Goal: Information Seeking & Learning: Check status

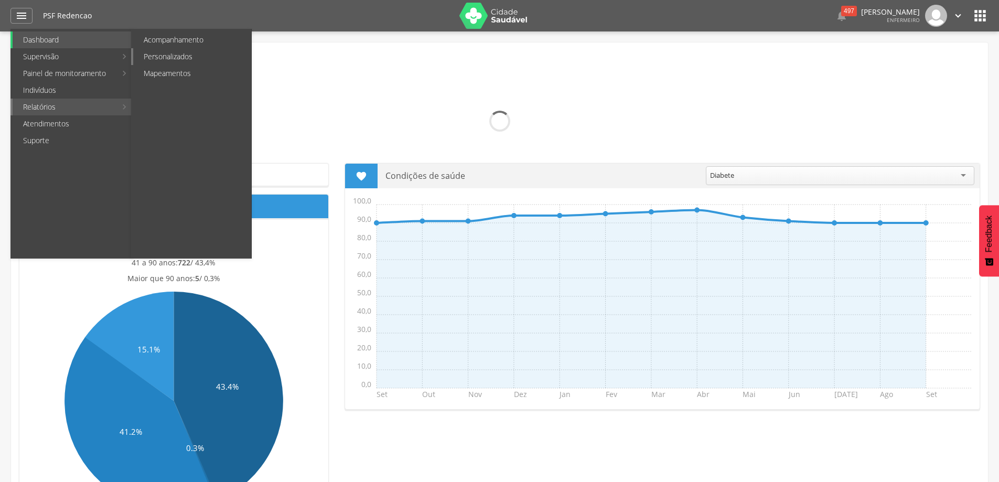
click at [171, 56] on link "Personalizados" at bounding box center [192, 56] width 118 height 17
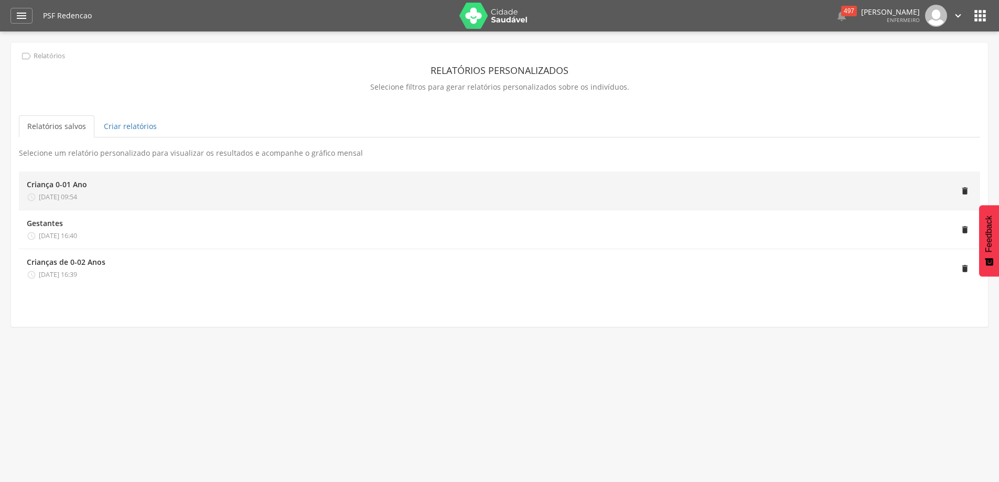
click at [81, 187] on div "Criança 0-01 Ano" at bounding box center [57, 184] width 60 height 10
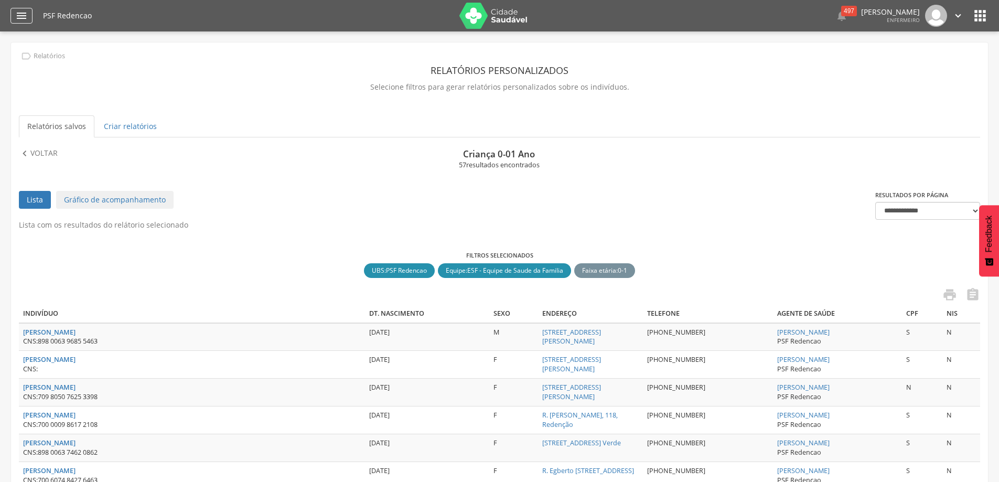
click at [14, 13] on div "" at bounding box center [21, 16] width 22 height 16
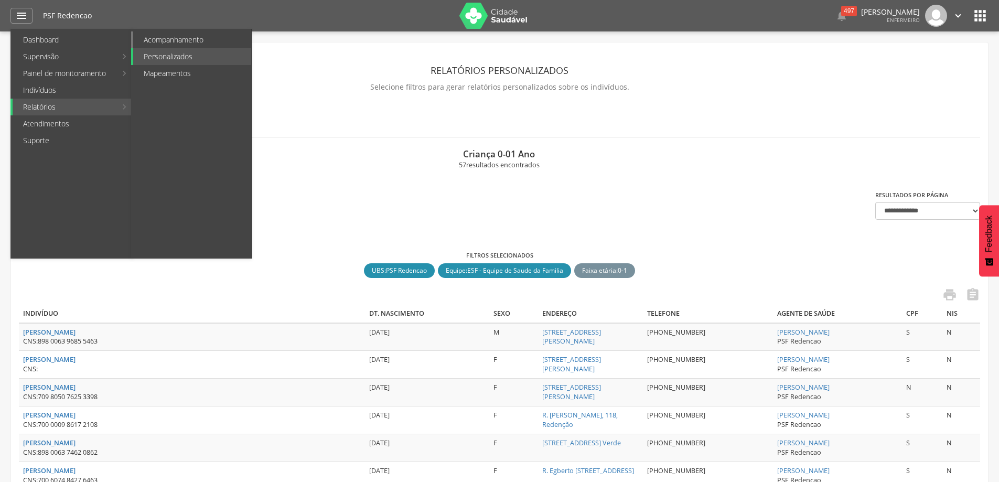
click at [189, 36] on link "Acompanhamento" at bounding box center [192, 39] width 118 height 17
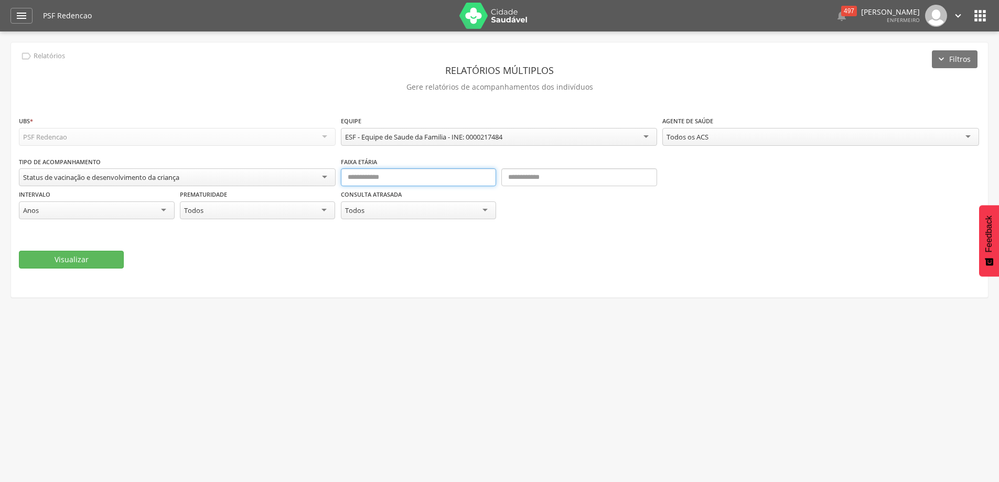
click at [352, 181] on input "text" at bounding box center [419, 177] width 156 height 18
type input "*"
click at [596, 178] on input "text" at bounding box center [579, 177] width 156 height 18
type input "*"
click at [115, 254] on button "Visualizar" at bounding box center [71, 260] width 105 height 18
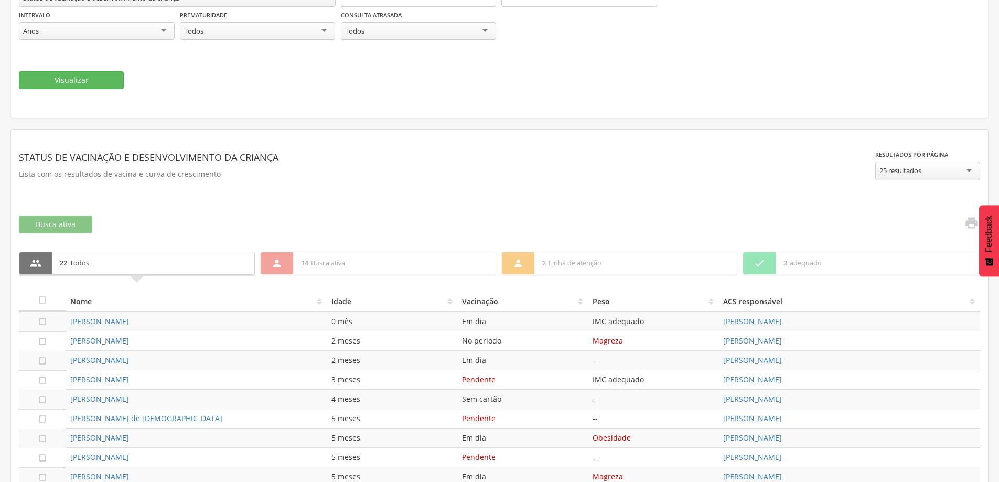
scroll to position [441, 0]
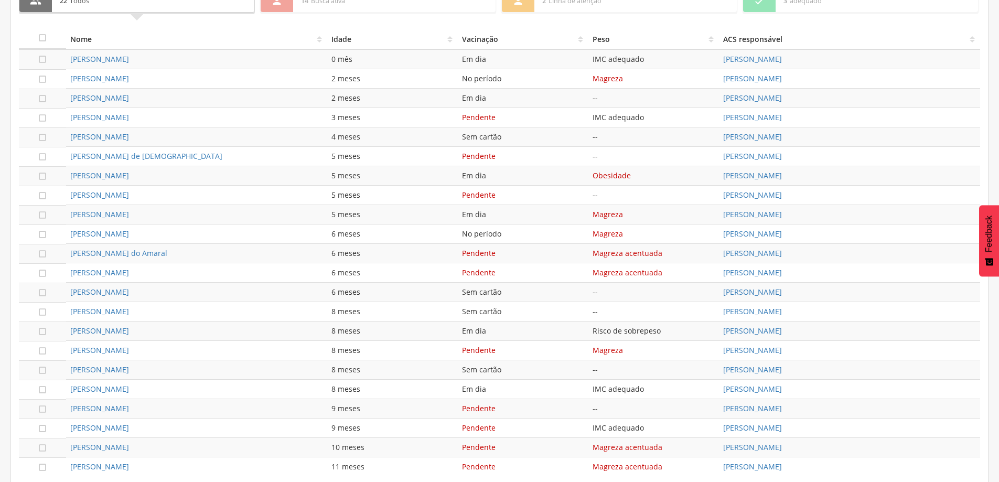
click at [961, 36] on th "ACS responsável" at bounding box center [849, 38] width 261 height 21
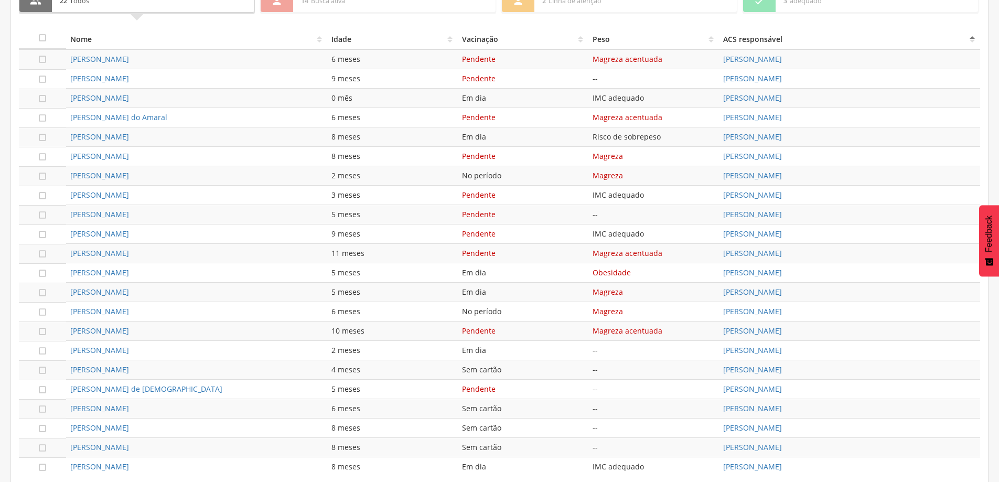
scroll to position [494, 0]
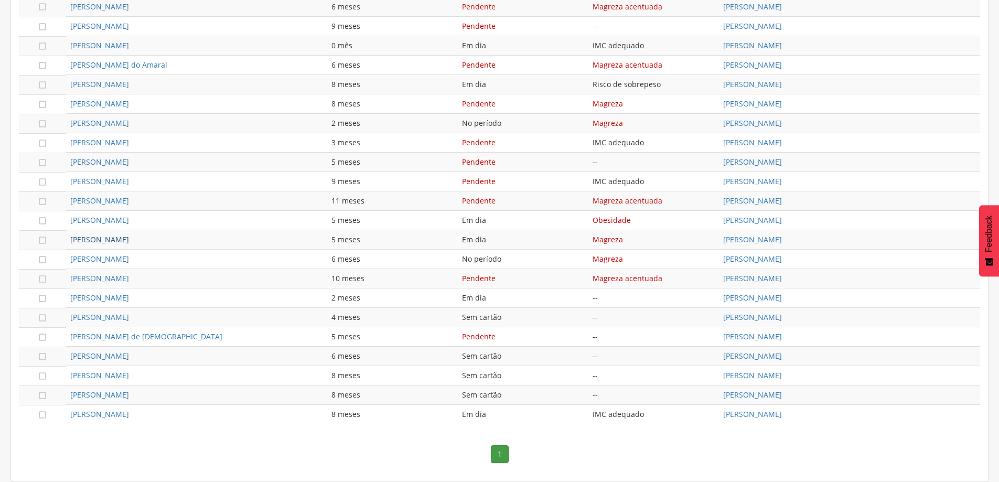
click at [102, 242] on link "[PERSON_NAME]" at bounding box center [99, 239] width 59 height 10
type input "**********"
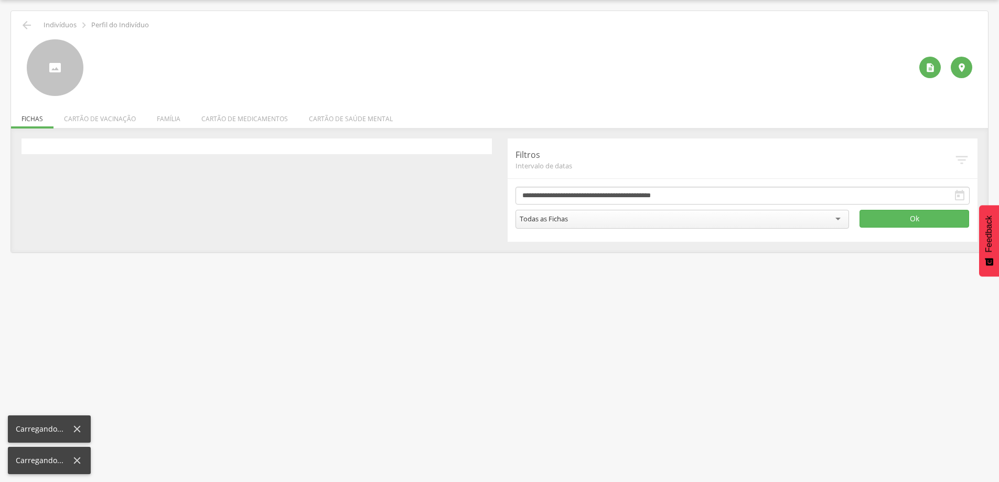
scroll to position [31, 0]
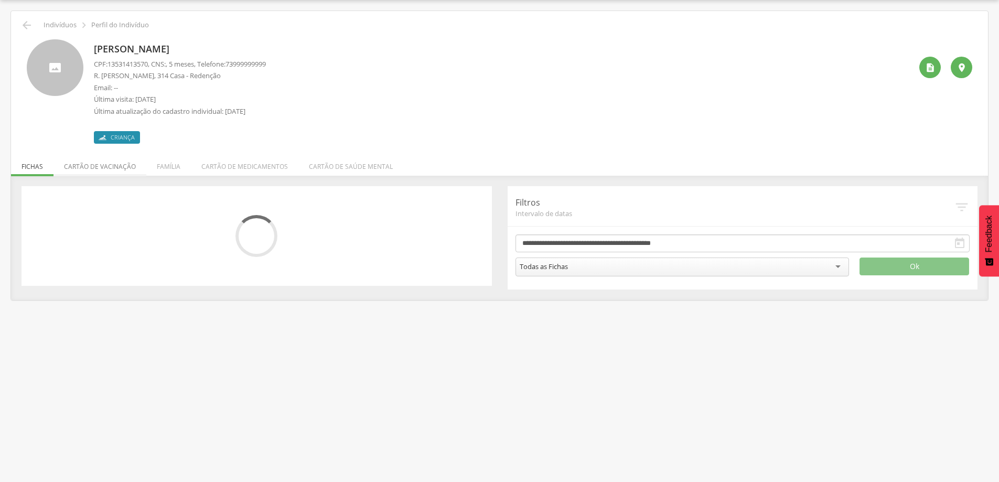
click at [118, 169] on li "Cartão de vacinação" at bounding box center [99, 164] width 93 height 25
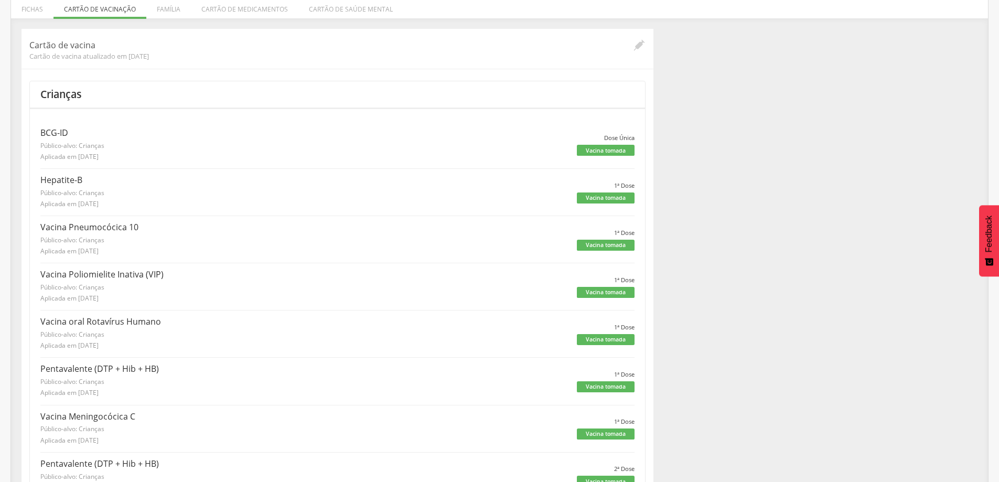
scroll to position [0, 0]
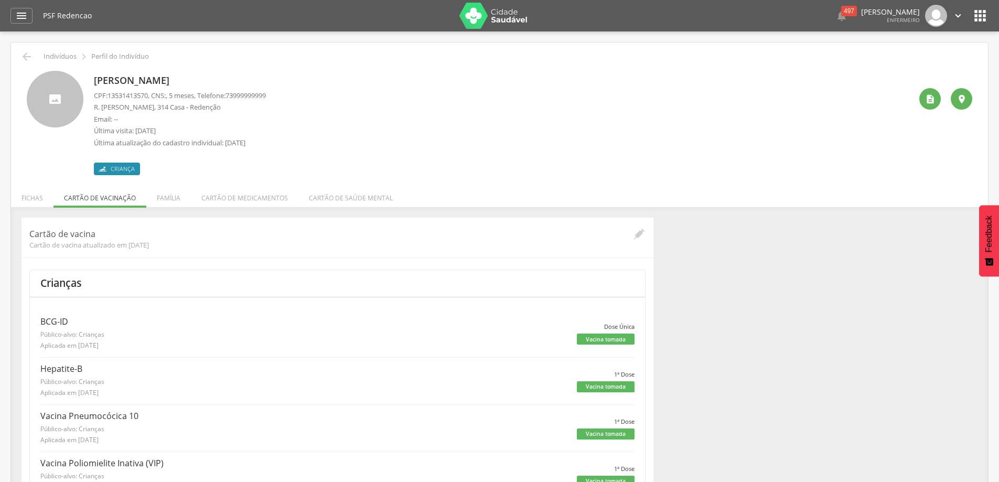
scroll to position [31, 0]
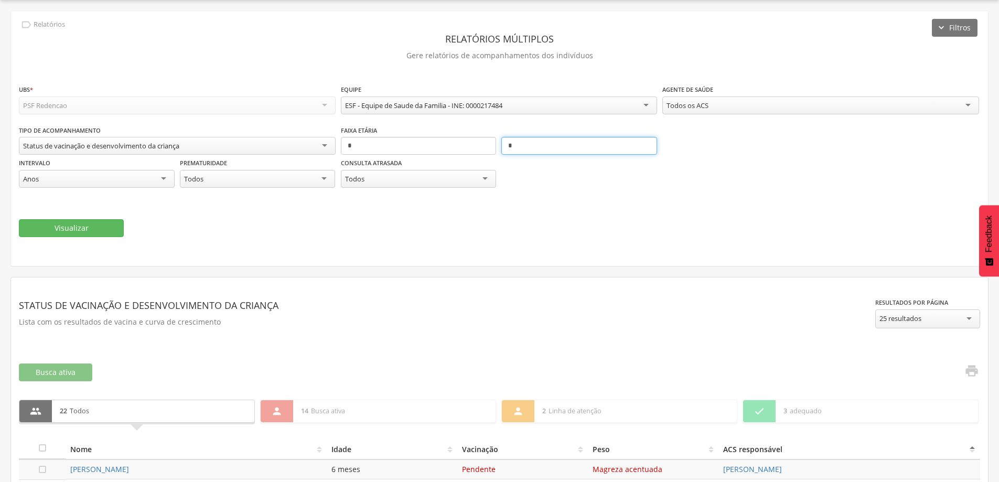
click at [640, 146] on input "*" at bounding box center [579, 146] width 156 height 18
type input "*"
click at [73, 222] on button "Visualizar" at bounding box center [71, 228] width 105 height 18
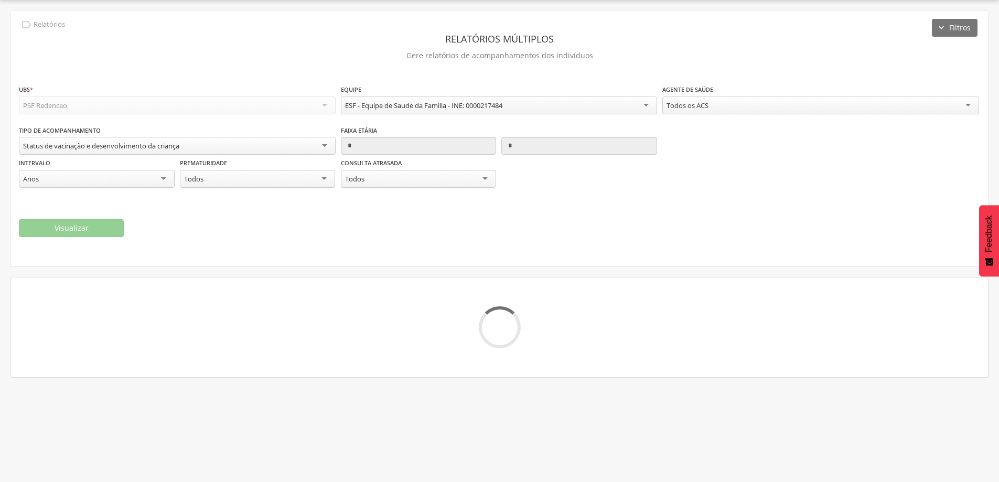
click at [921, 110] on div "Todos os ACS" at bounding box center [820, 105] width 317 height 18
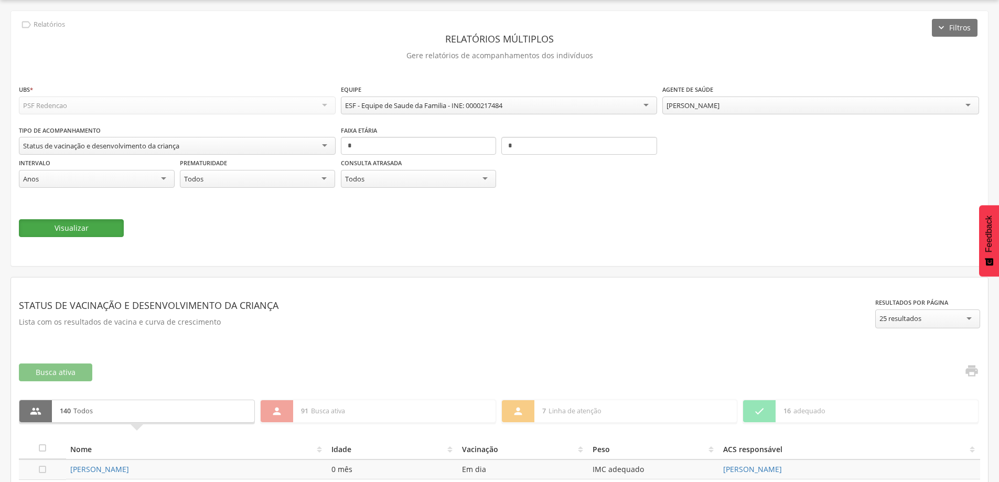
click at [92, 231] on button "Visualizar" at bounding box center [71, 228] width 105 height 18
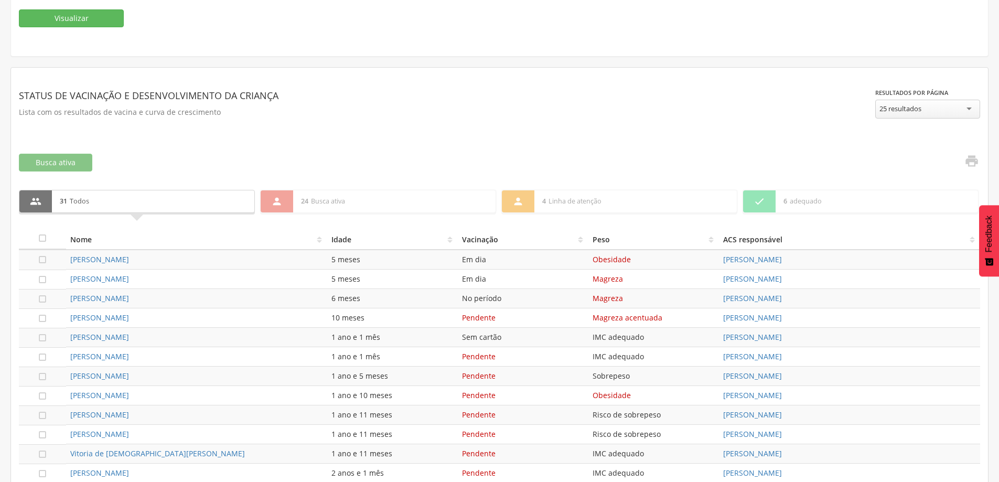
scroll to position [294, 0]
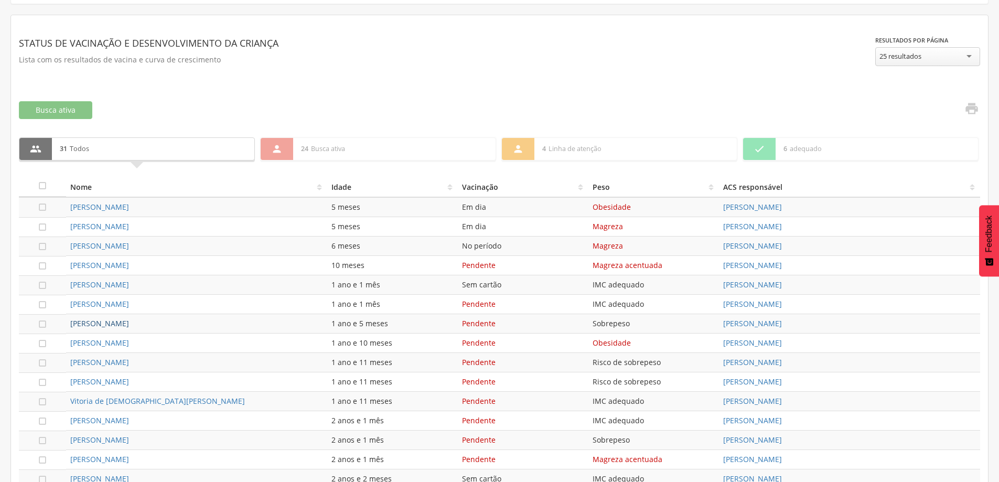
click at [107, 322] on link "Malu Santos da Silva" at bounding box center [99, 323] width 59 height 10
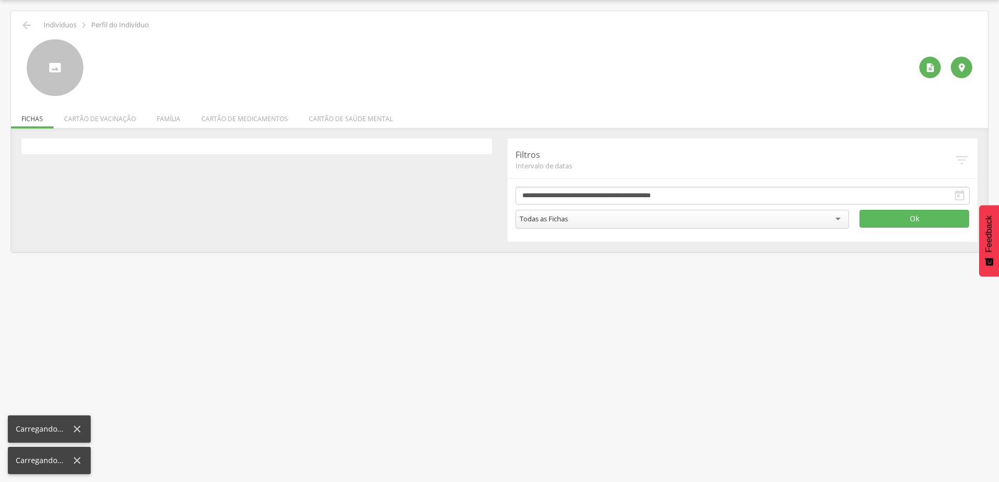
scroll to position [31, 0]
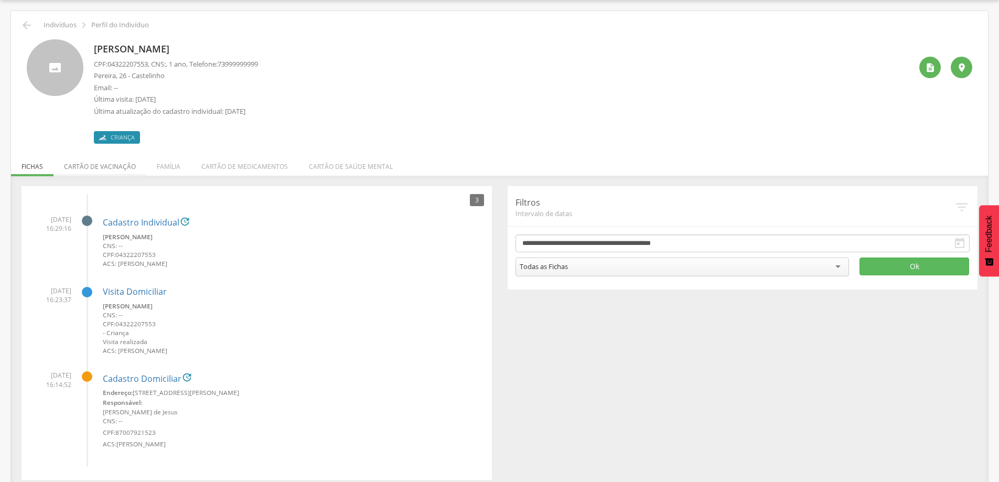
click at [110, 169] on li "Cartão de vacinação" at bounding box center [99, 164] width 93 height 25
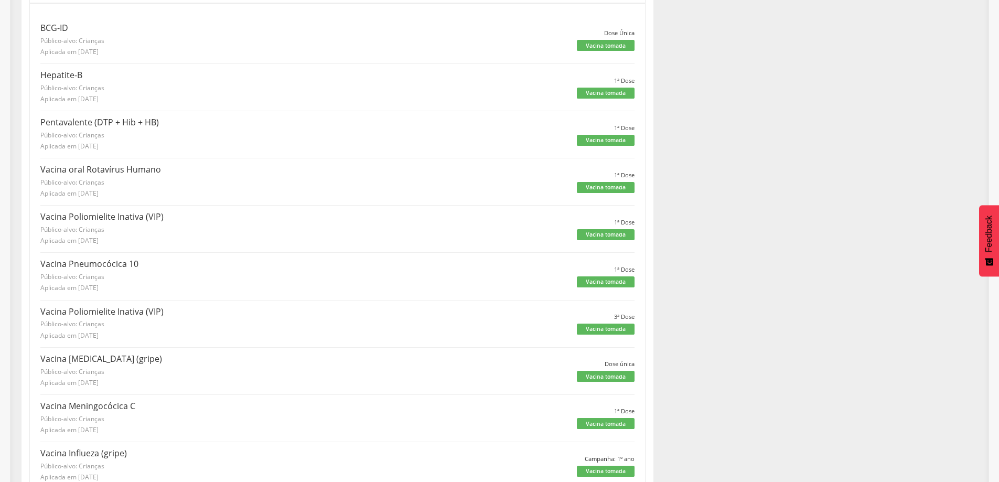
scroll to position [0, 0]
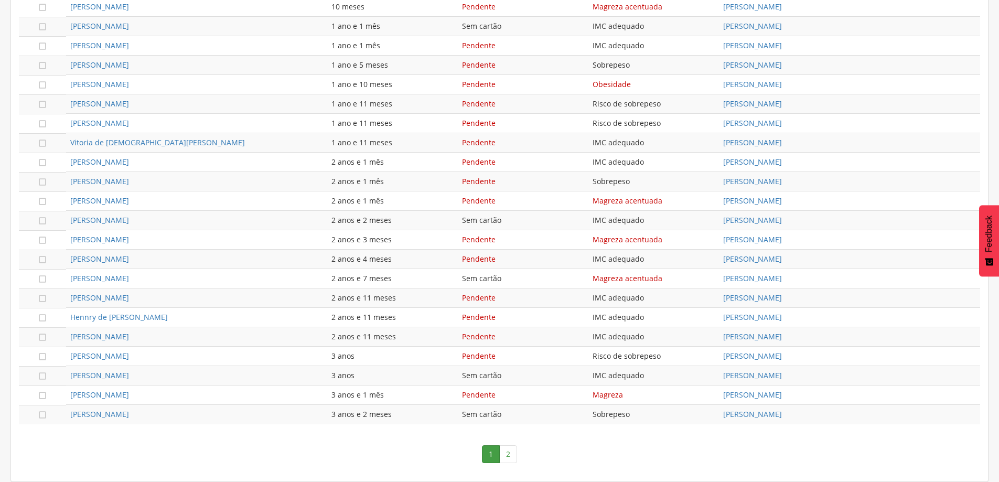
scroll to position [80, 0]
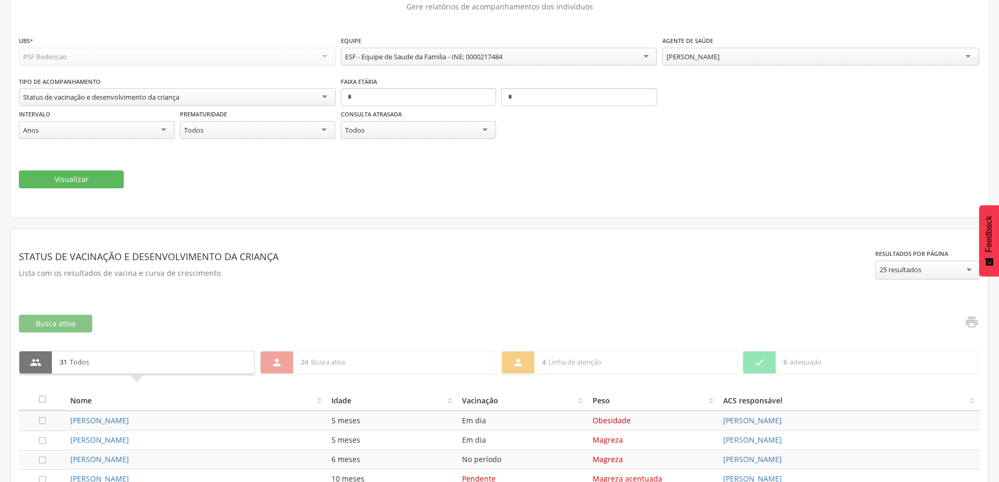
click at [883, 59] on div "[PERSON_NAME]" at bounding box center [820, 57] width 317 height 18
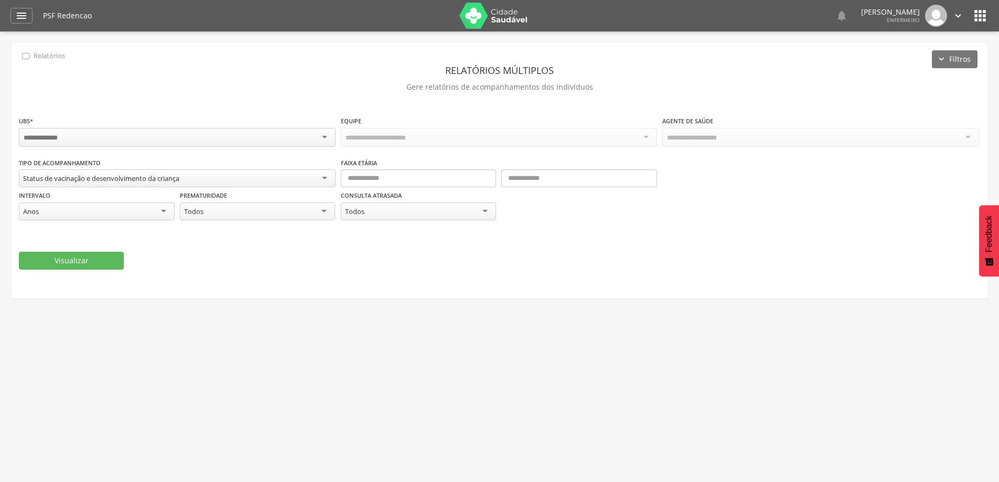
scroll to position [31, 0]
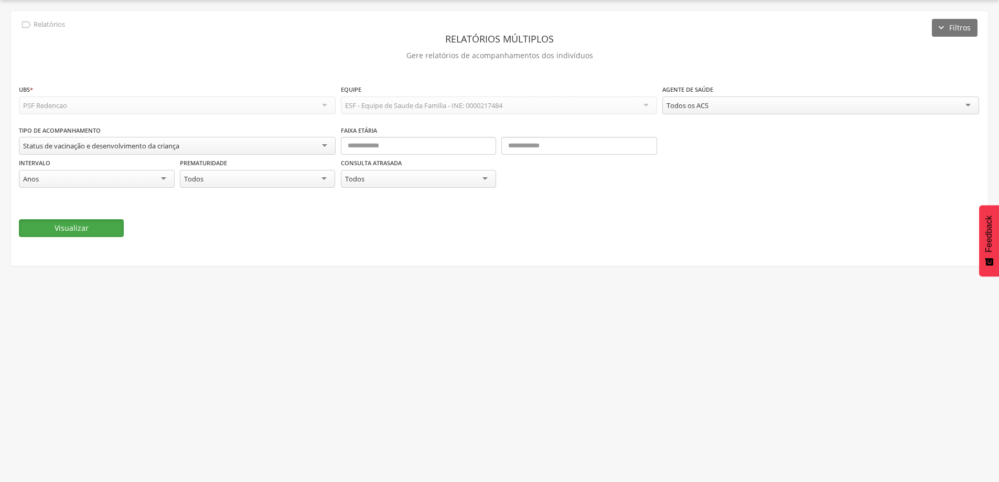
click at [96, 227] on button "Visualizar" at bounding box center [71, 228] width 105 height 18
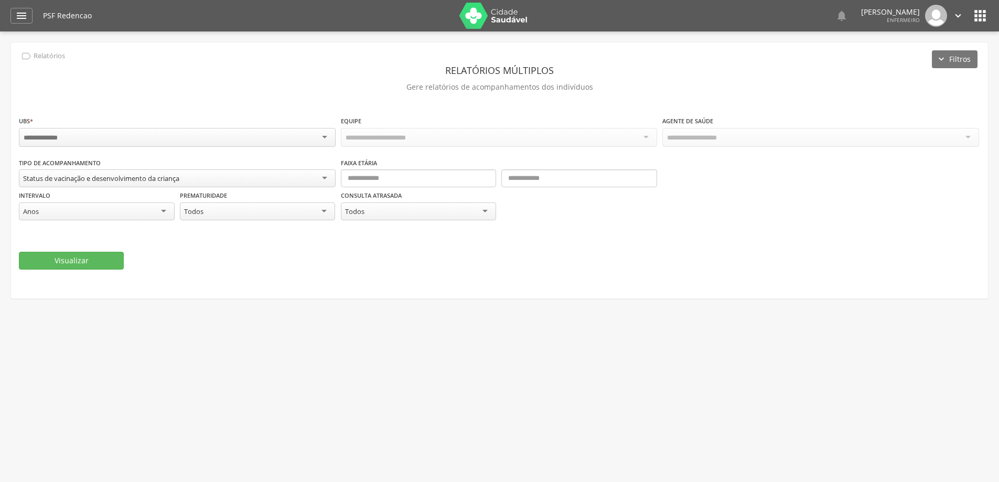
scroll to position [31, 0]
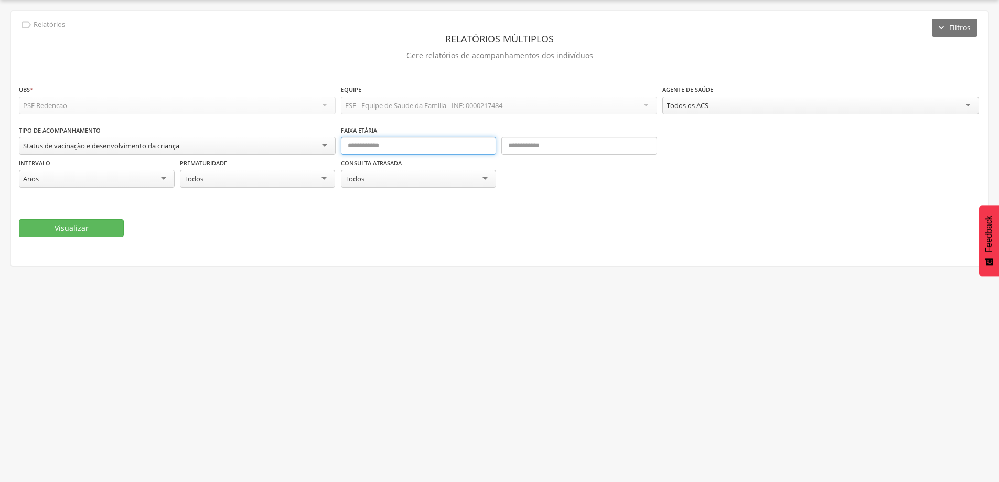
click at [360, 144] on input "text" at bounding box center [419, 146] width 156 height 18
type input "*"
click at [520, 145] on input "text" at bounding box center [579, 146] width 156 height 18
type input "*"
click at [89, 226] on button "Visualizar" at bounding box center [71, 228] width 105 height 18
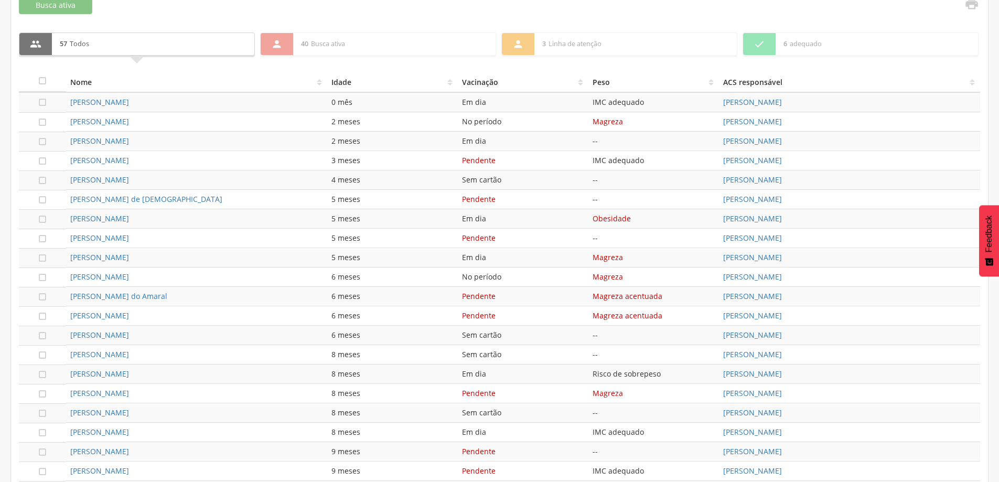
scroll to position [84, 0]
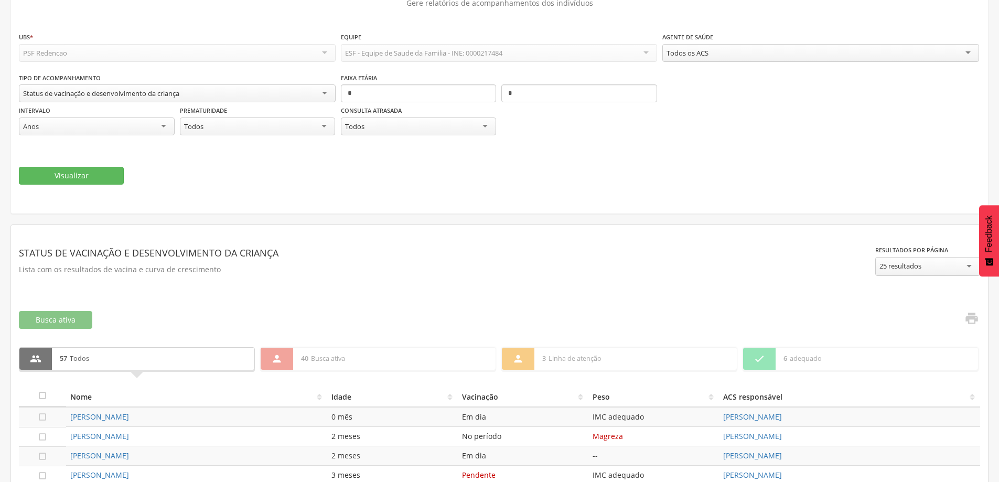
click at [800, 57] on div "Todos os ACS" at bounding box center [820, 53] width 317 height 18
click at [73, 176] on button "Visualizar" at bounding box center [71, 176] width 105 height 18
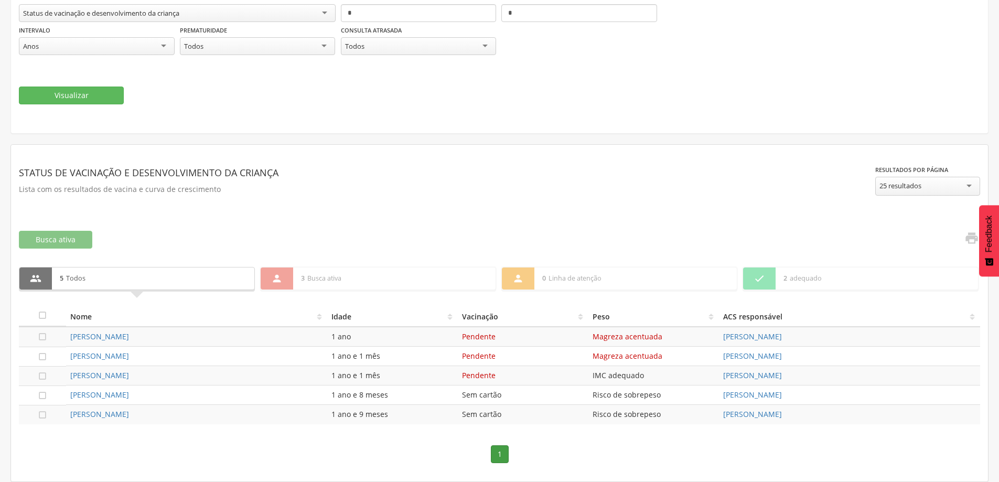
scroll to position [7, 0]
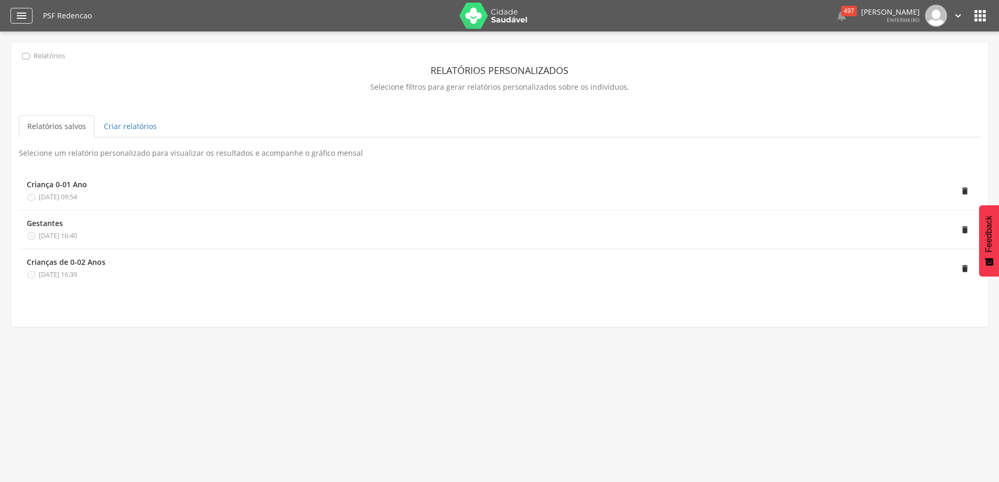
click at [28, 16] on div "" at bounding box center [21, 16] width 22 height 16
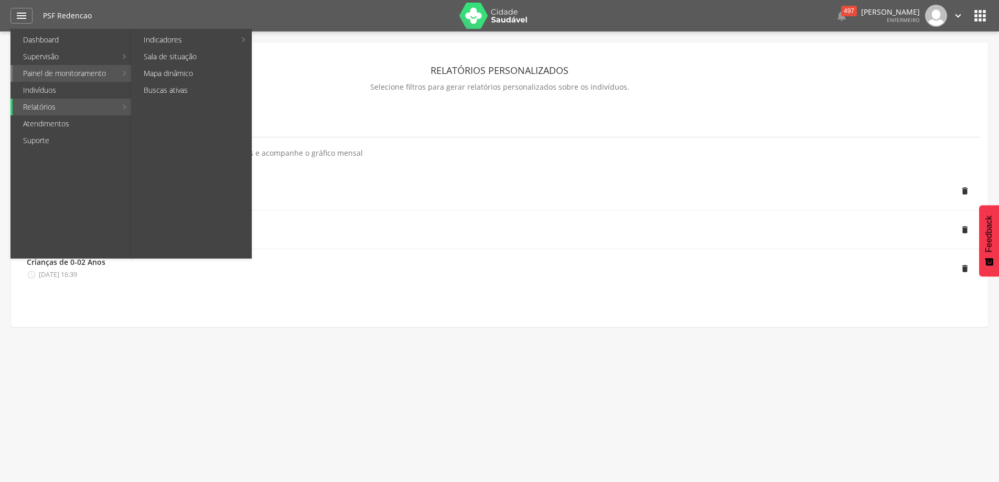
click at [85, 74] on link "Painel de monitoramento" at bounding box center [65, 73] width 104 height 17
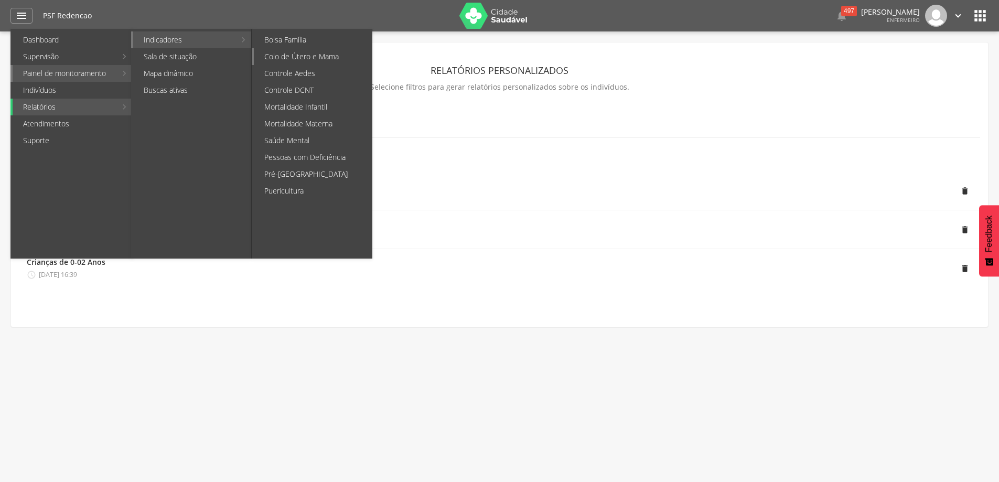
click at [286, 56] on link "Colo de Útero e Mama" at bounding box center [313, 56] width 118 height 17
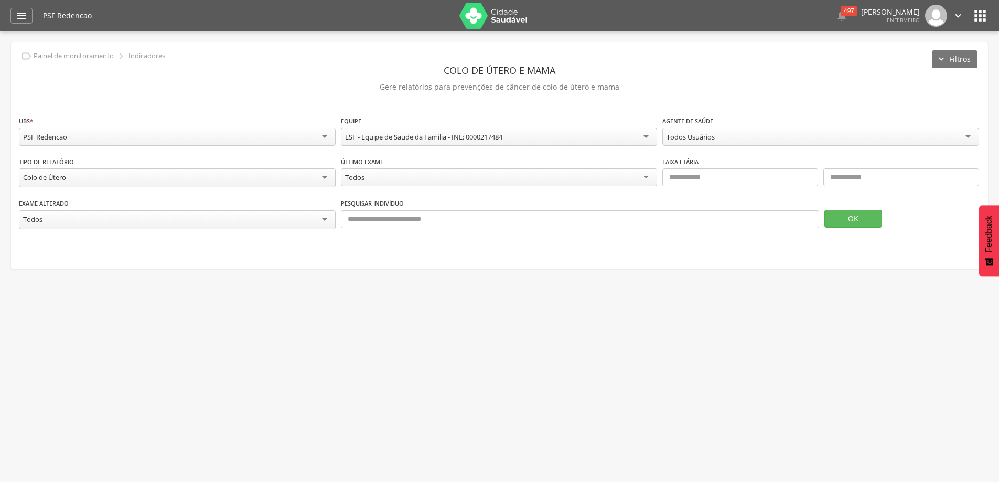
click at [750, 141] on div "Todos Usuários" at bounding box center [820, 137] width 317 height 18
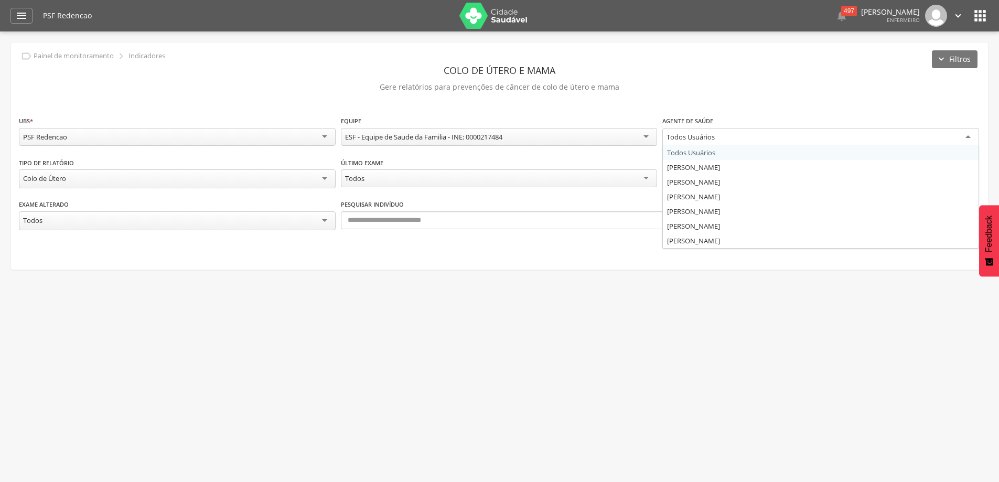
click at [755, 96] on div "**********" at bounding box center [499, 155] width 977 height 227
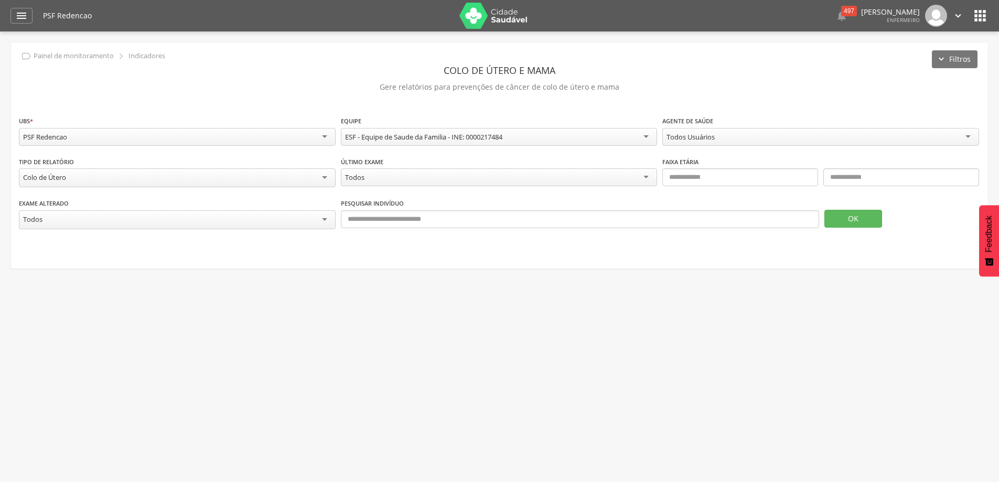
click at [845, 208] on div "OK" at bounding box center [902, 213] width 156 height 30
click at [843, 215] on button "OK" at bounding box center [853, 219] width 58 height 18
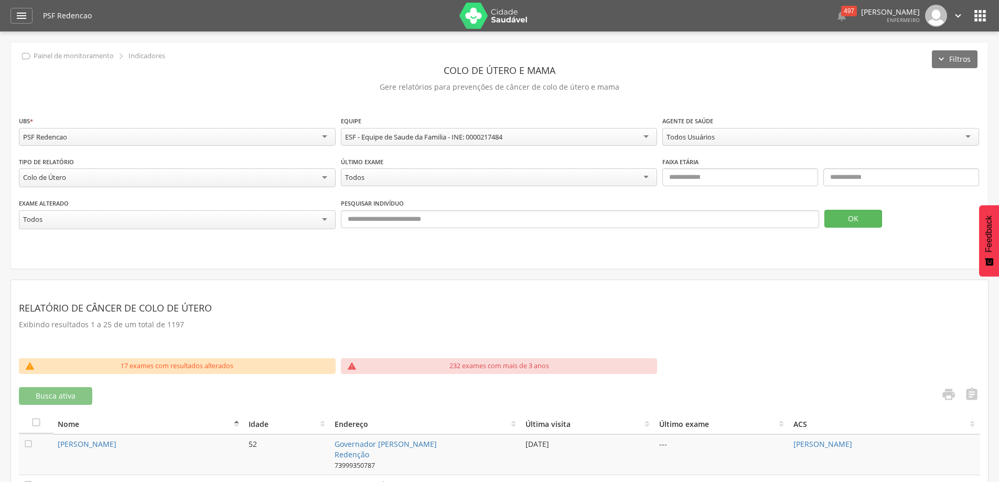
click at [875, 134] on div "Todos Usuários" at bounding box center [820, 137] width 317 height 18
click at [867, 219] on button "OK" at bounding box center [853, 219] width 58 height 18
click at [27, 18] on icon "" at bounding box center [21, 15] width 13 height 13
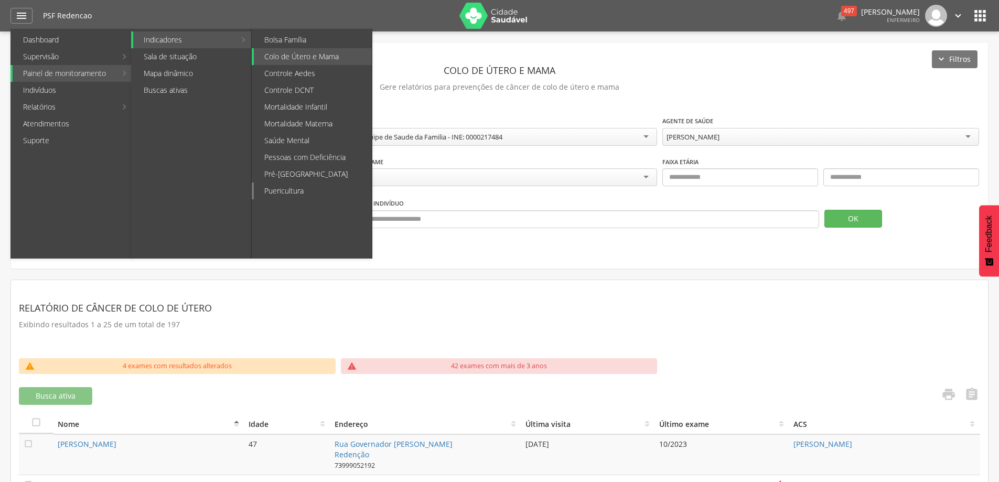
click at [288, 188] on link "Puericultura" at bounding box center [313, 190] width 118 height 17
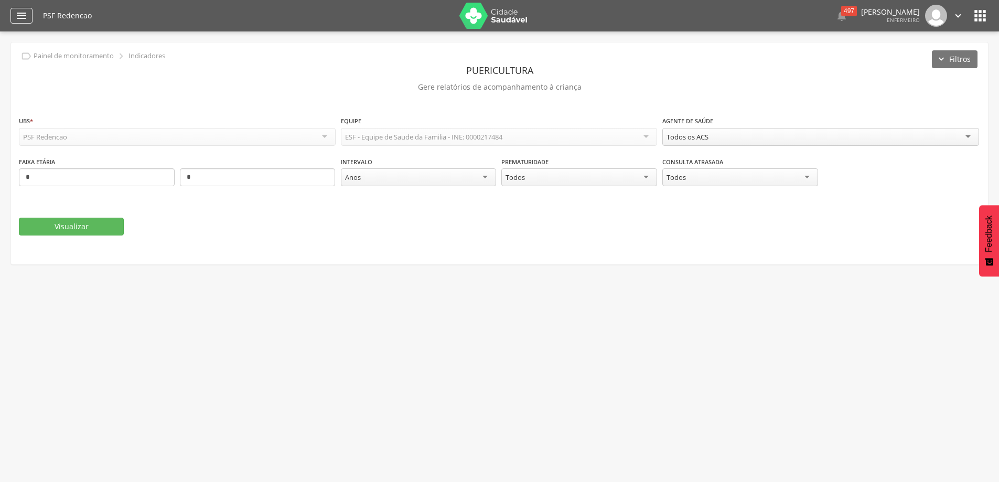
click at [28, 18] on div "" at bounding box center [21, 16] width 22 height 16
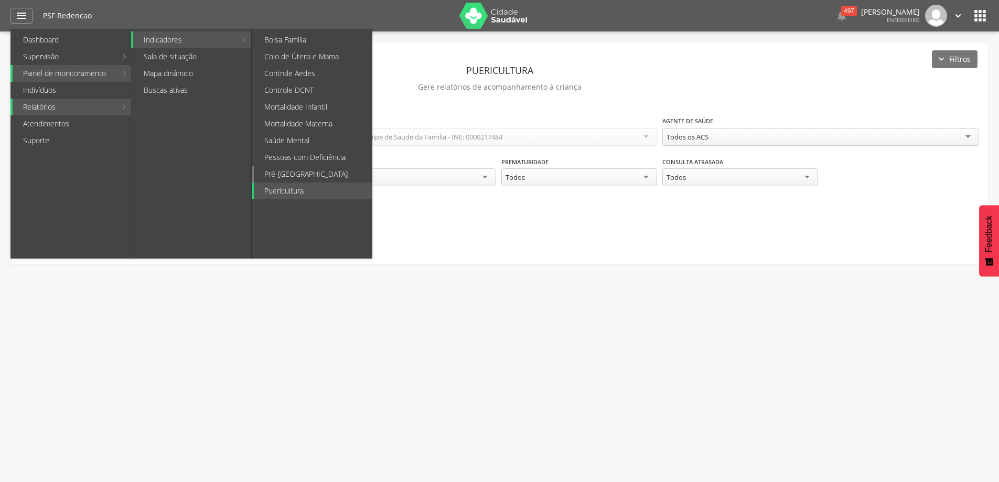
click at [293, 177] on link "Pré-[GEOGRAPHIC_DATA]" at bounding box center [313, 174] width 118 height 17
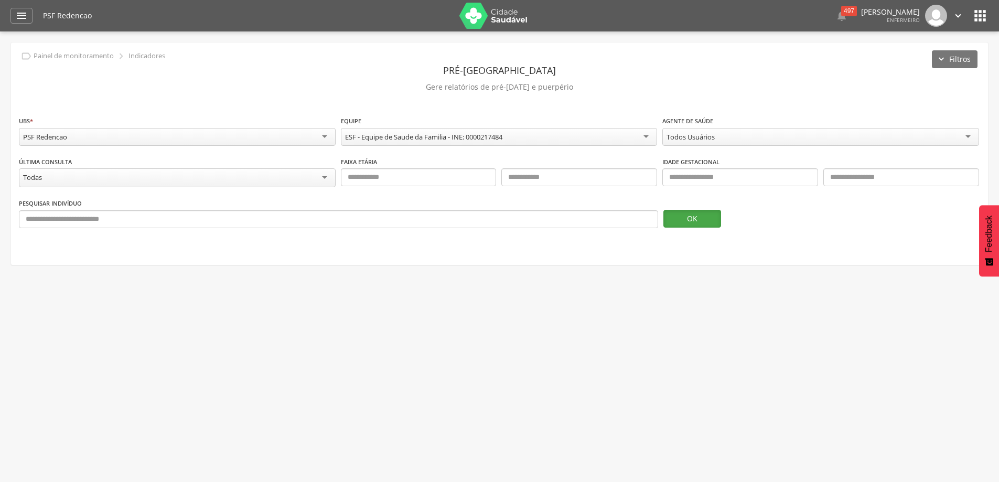
click at [688, 223] on button "OK" at bounding box center [692, 219] width 58 height 18
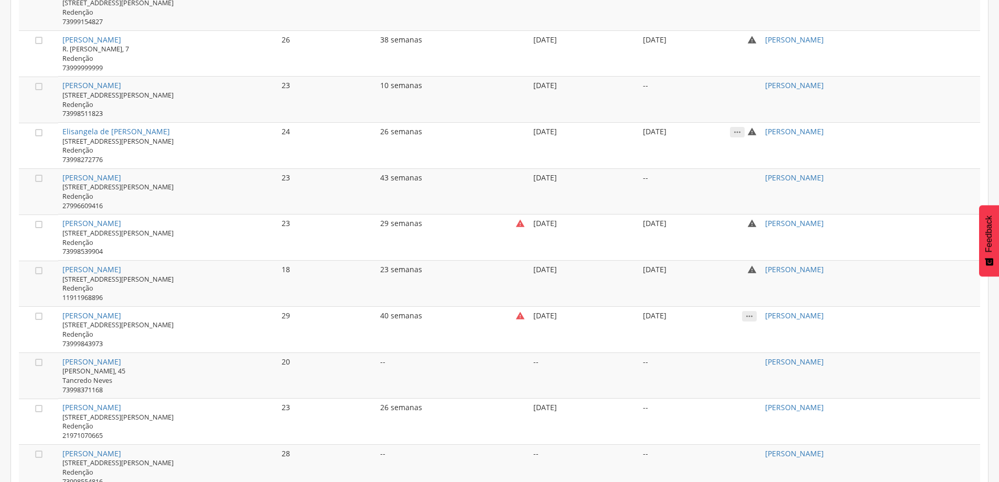
scroll to position [231, 0]
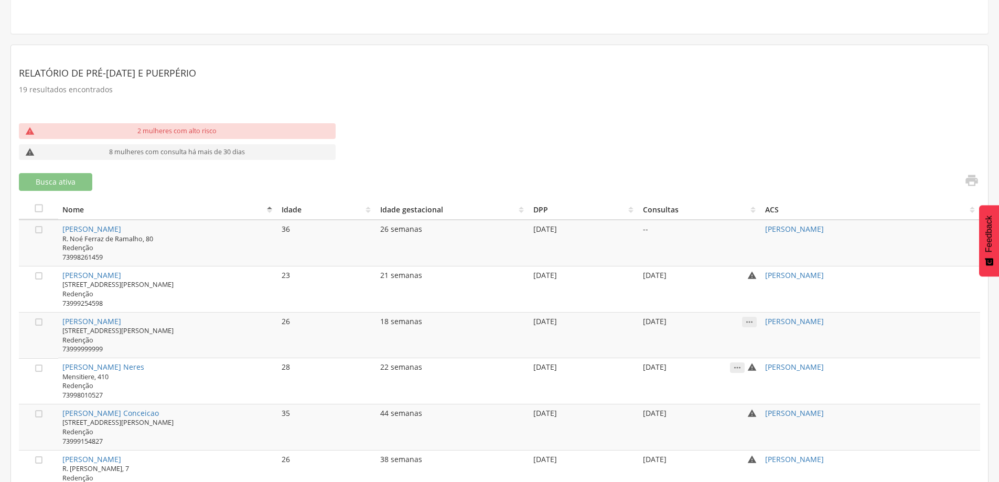
click at [822, 204] on th "ACS" at bounding box center [870, 209] width 219 height 21
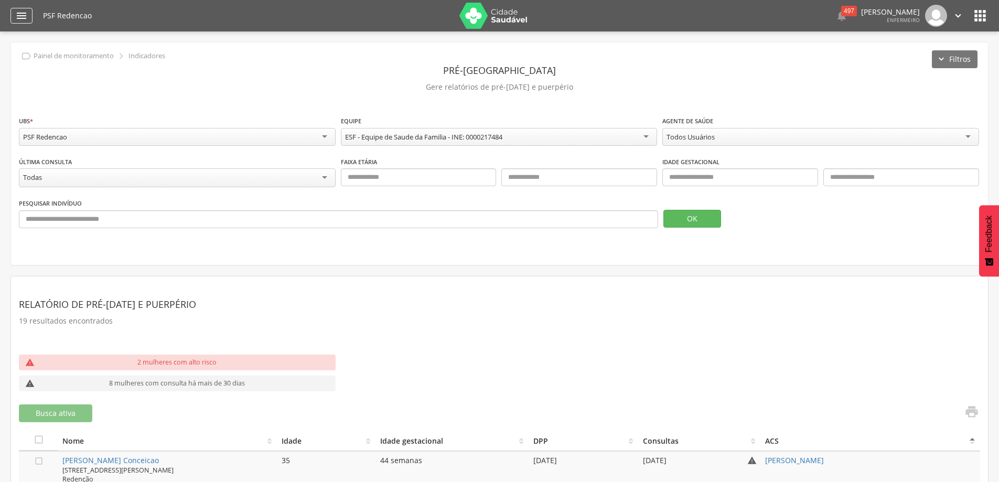
click at [28, 19] on div "" at bounding box center [21, 16] width 22 height 16
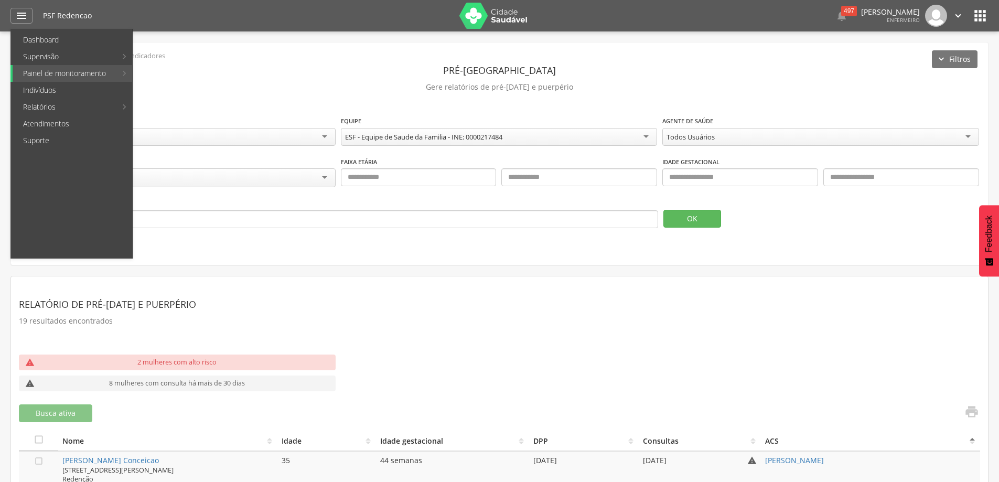
click at [982, 13] on icon "" at bounding box center [980, 15] width 17 height 17
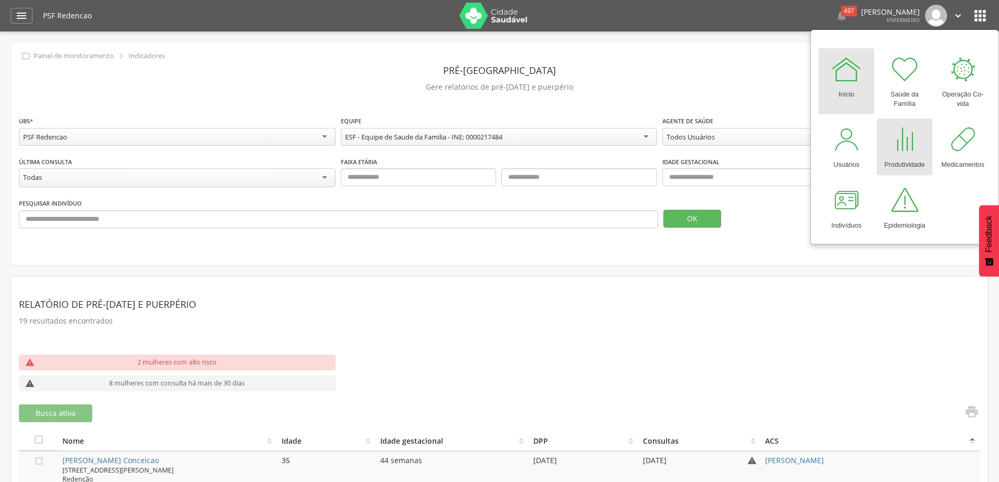
click at [918, 139] on div at bounding box center [904, 139] width 31 height 31
